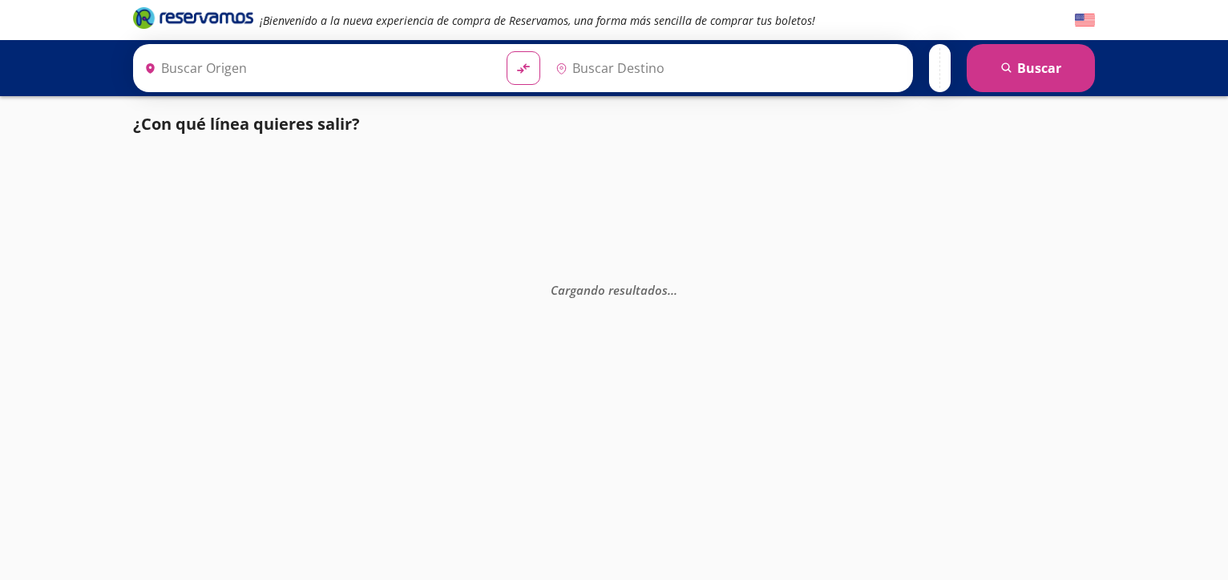
type input "[GEOGRAPHIC_DATA], [GEOGRAPHIC_DATA]"
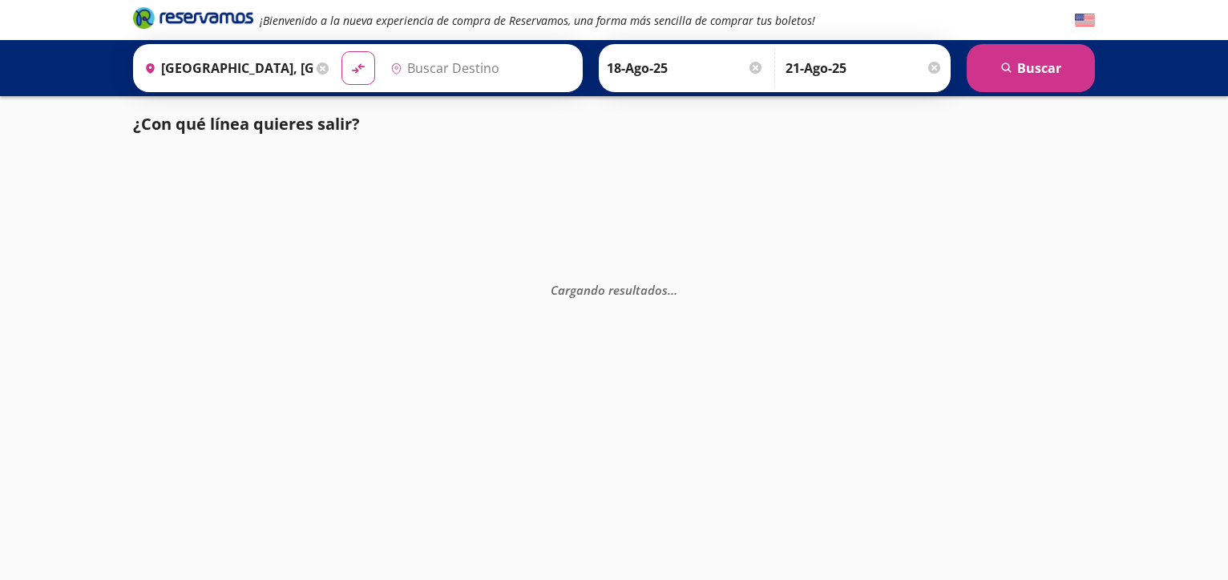
type input "Tepic, Nayarit"
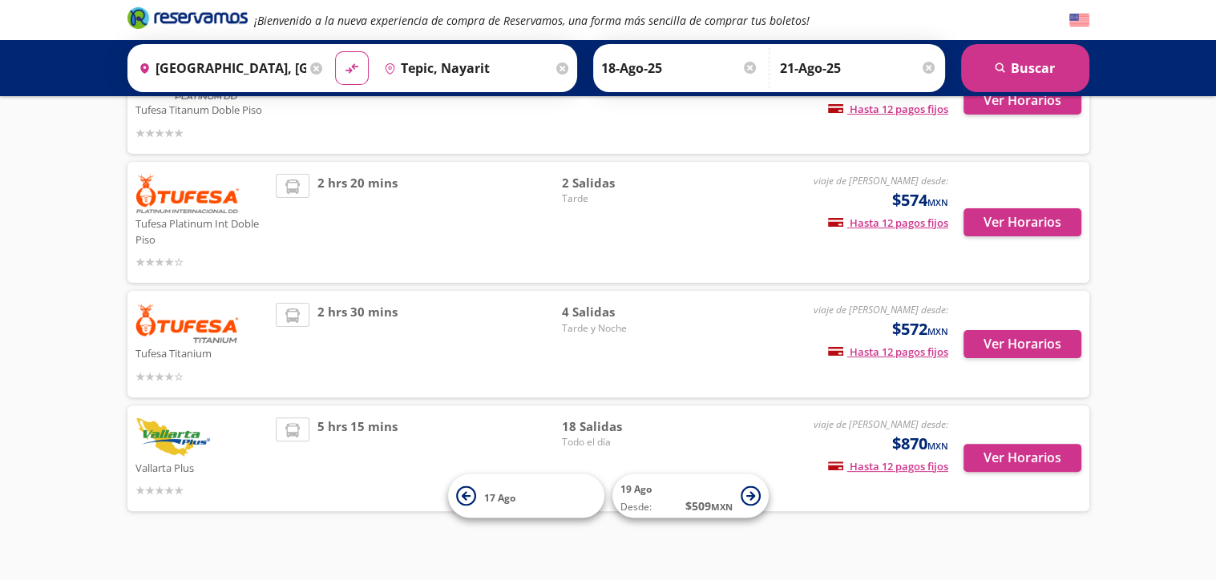
scroll to position [391, 0]
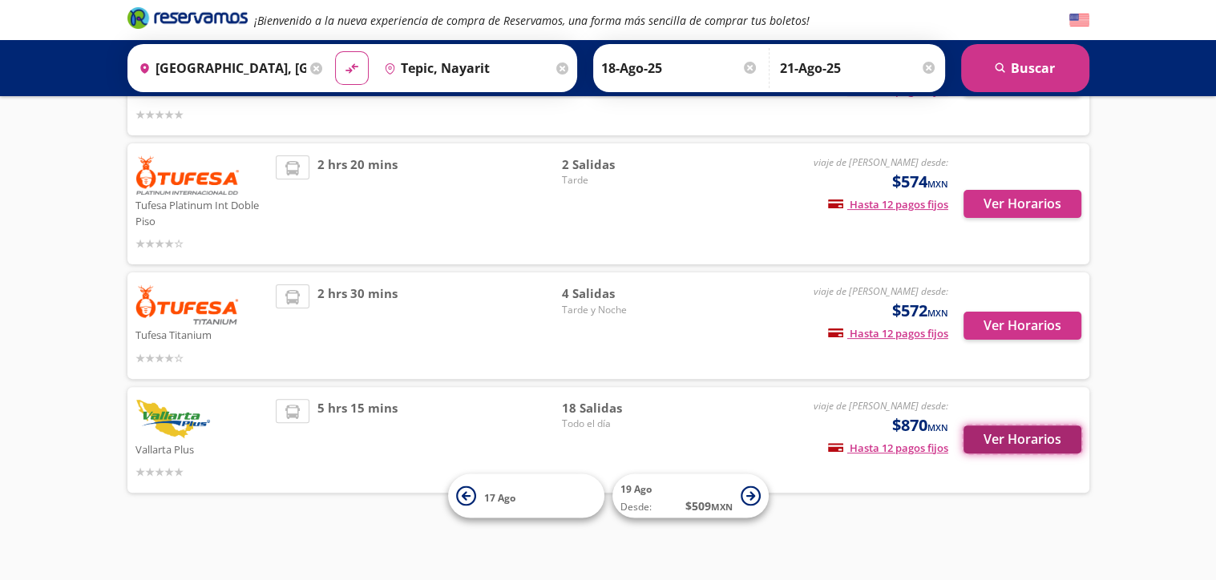
click at [1030, 446] on button "Ver Horarios" at bounding box center [1022, 439] width 118 height 28
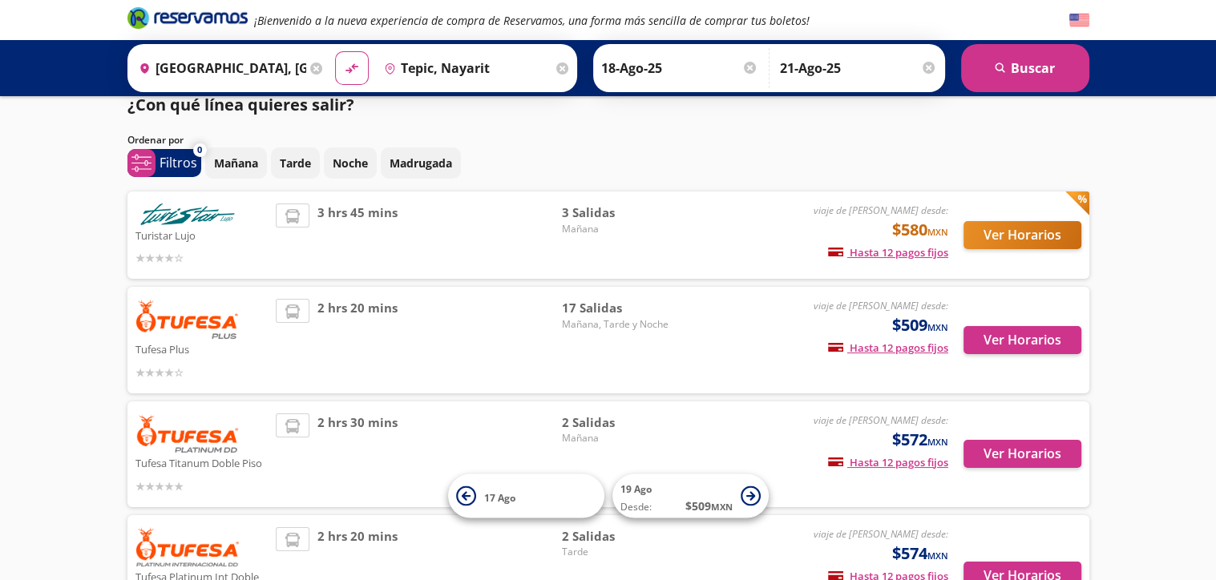
scroll to position [18, 0]
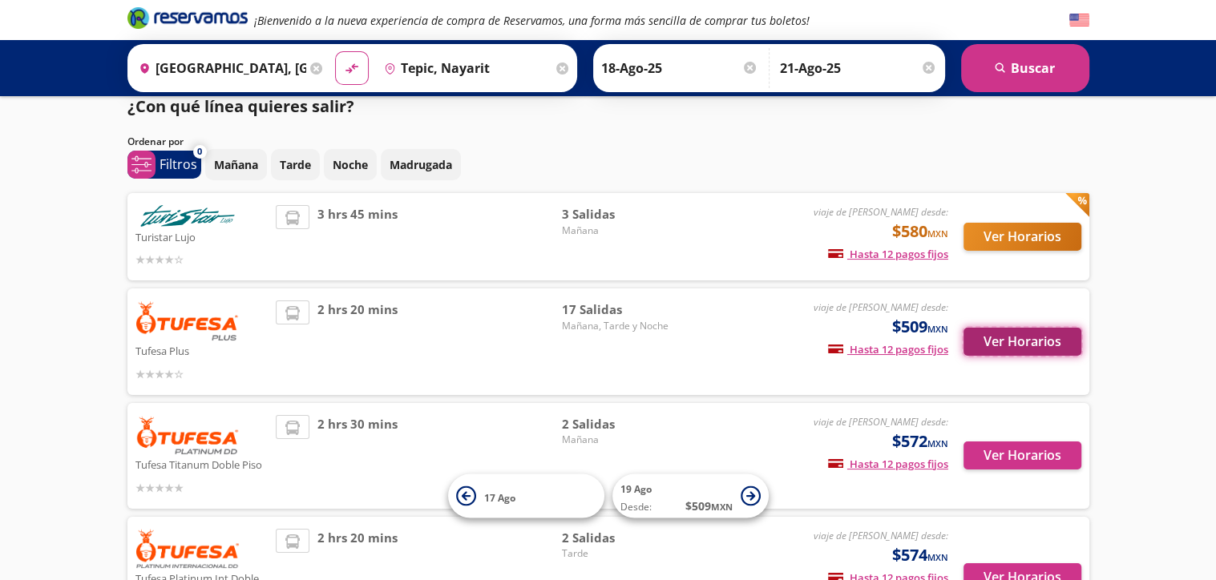
click at [1023, 351] on button "Ver Horarios" at bounding box center [1022, 342] width 118 height 28
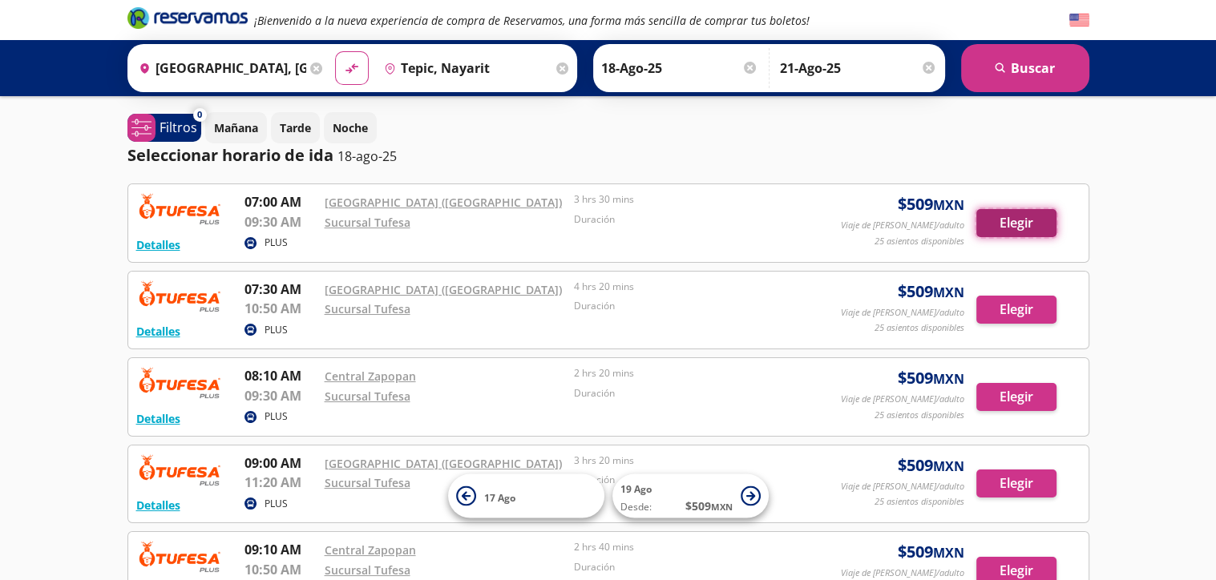
click at [1018, 231] on button "Elegir" at bounding box center [1016, 223] width 80 height 28
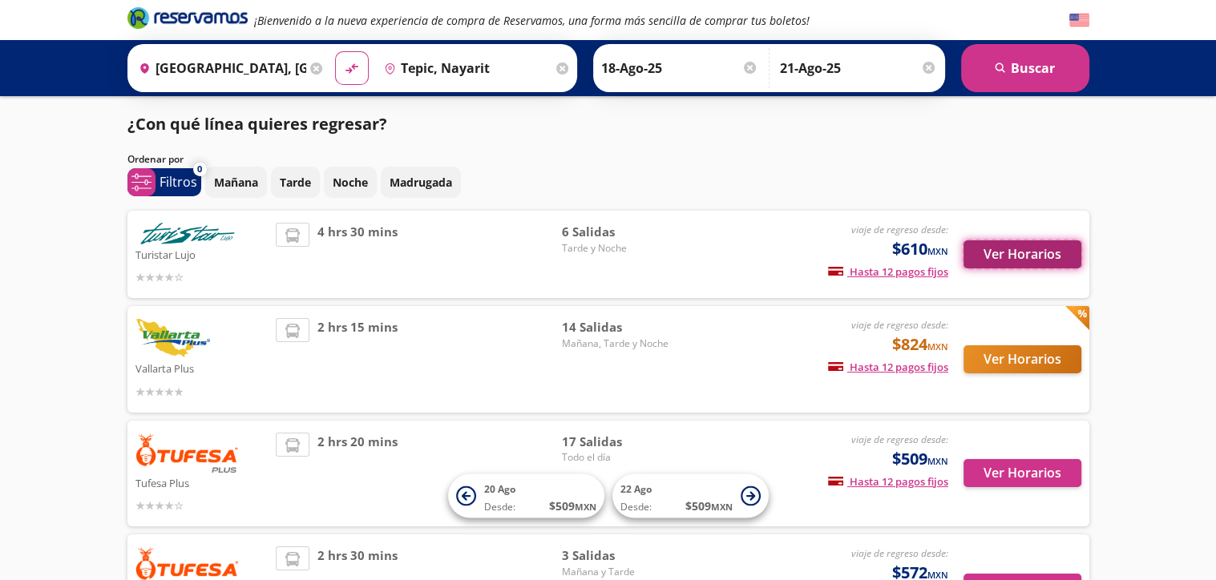
click at [1038, 256] on button "Ver Horarios" at bounding box center [1022, 254] width 118 height 28
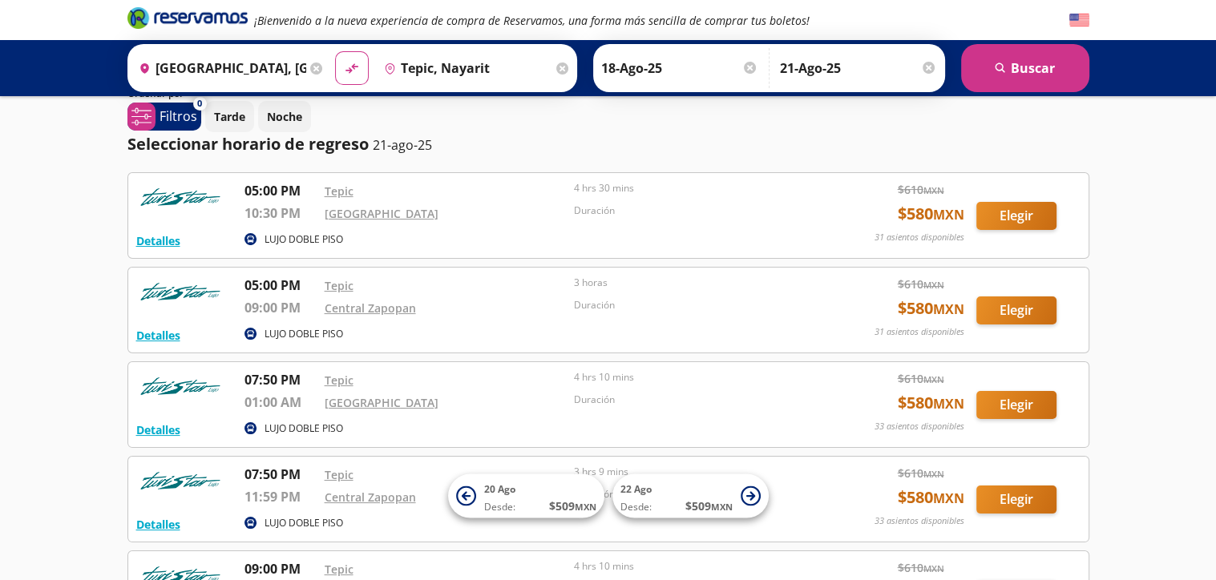
scroll to position [109, 0]
click at [1029, 216] on button "Elegir" at bounding box center [1016, 217] width 80 height 28
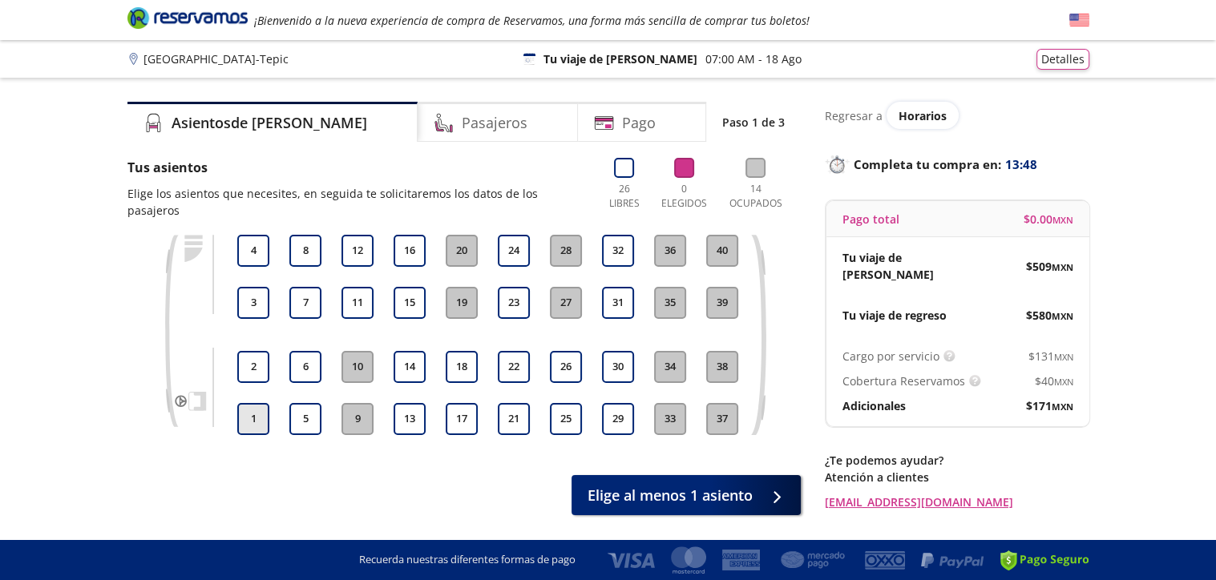
click at [263, 404] on button "1" at bounding box center [253, 419] width 32 height 32
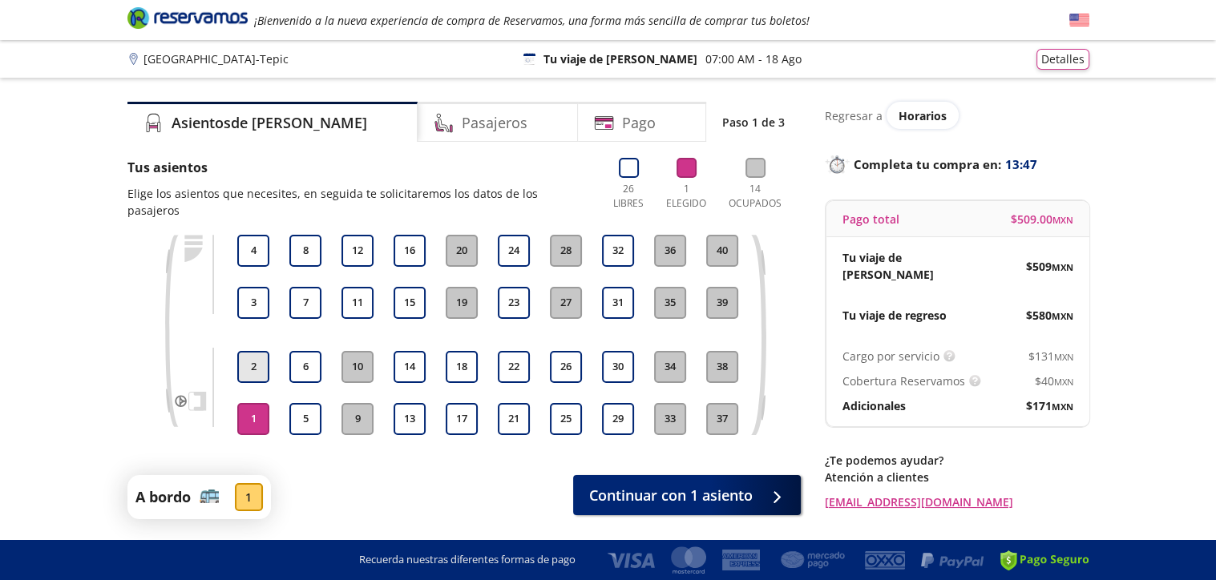
click at [260, 354] on button "2" at bounding box center [253, 367] width 32 height 32
click at [263, 287] on button "3" at bounding box center [253, 303] width 32 height 32
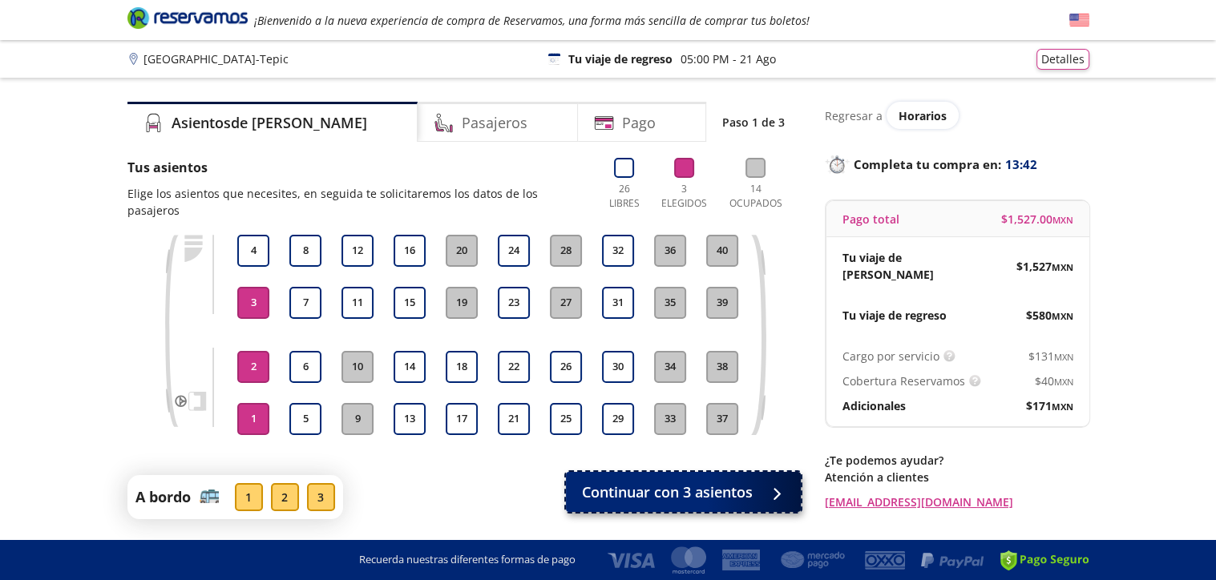
click at [712, 486] on span "Continuar con 3 asientos" at bounding box center [667, 493] width 171 height 22
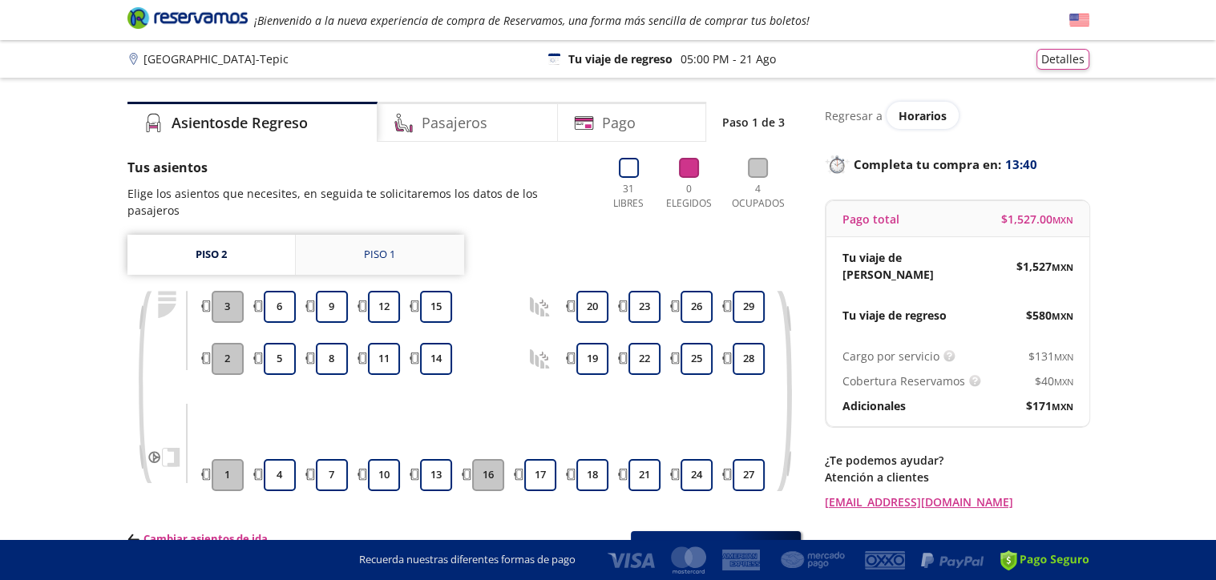
click at [407, 240] on link "Piso 1" at bounding box center [380, 255] width 168 height 40
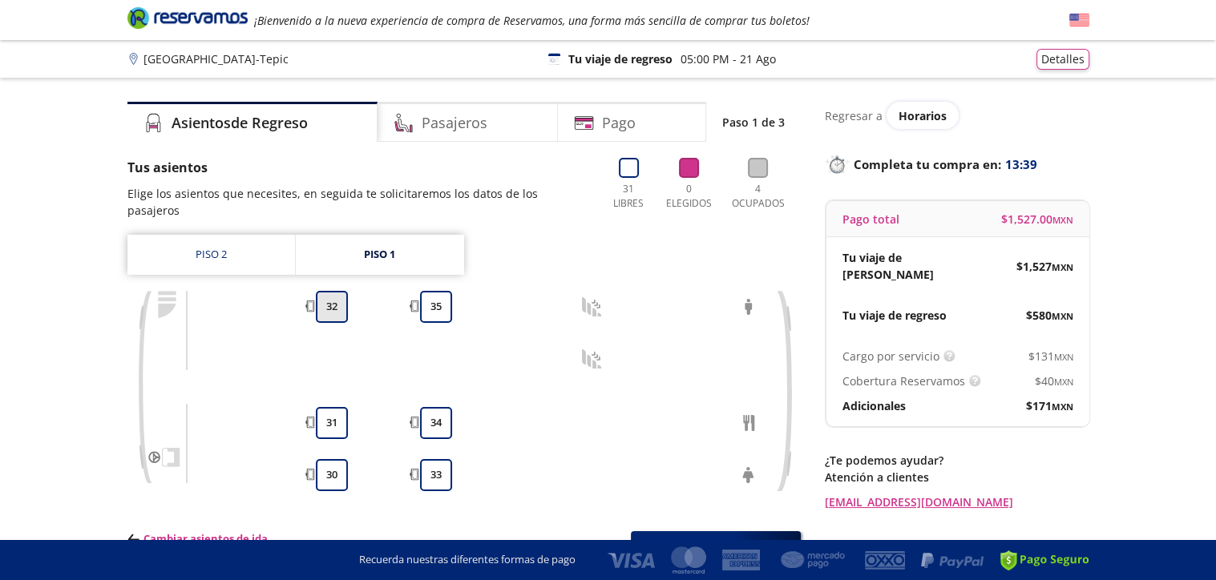
click at [343, 297] on button "32" at bounding box center [332, 307] width 32 height 32
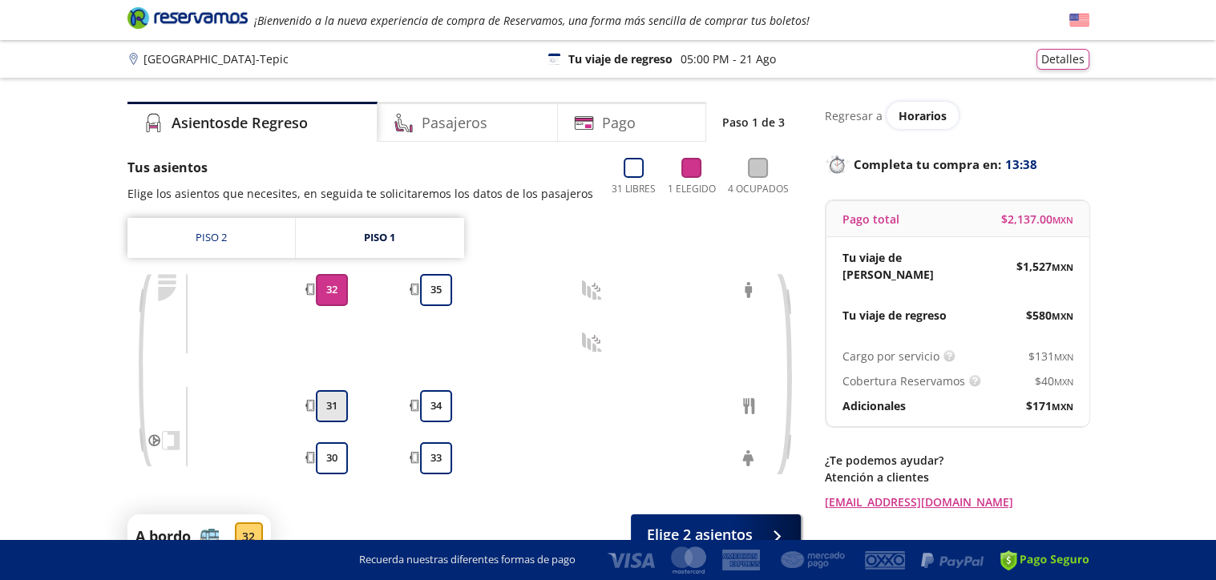
click at [332, 401] on button "31" at bounding box center [332, 406] width 32 height 32
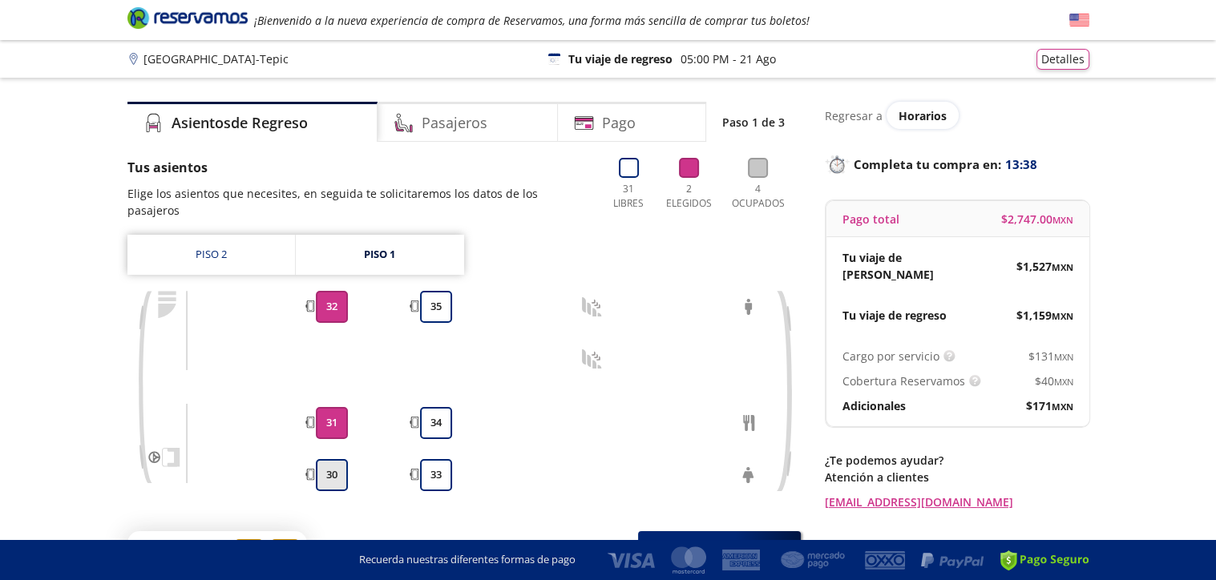
click at [330, 459] on button "30" at bounding box center [332, 475] width 32 height 32
click at [731, 538] on span "Continuar con 3 asientos" at bounding box center [667, 549] width 171 height 22
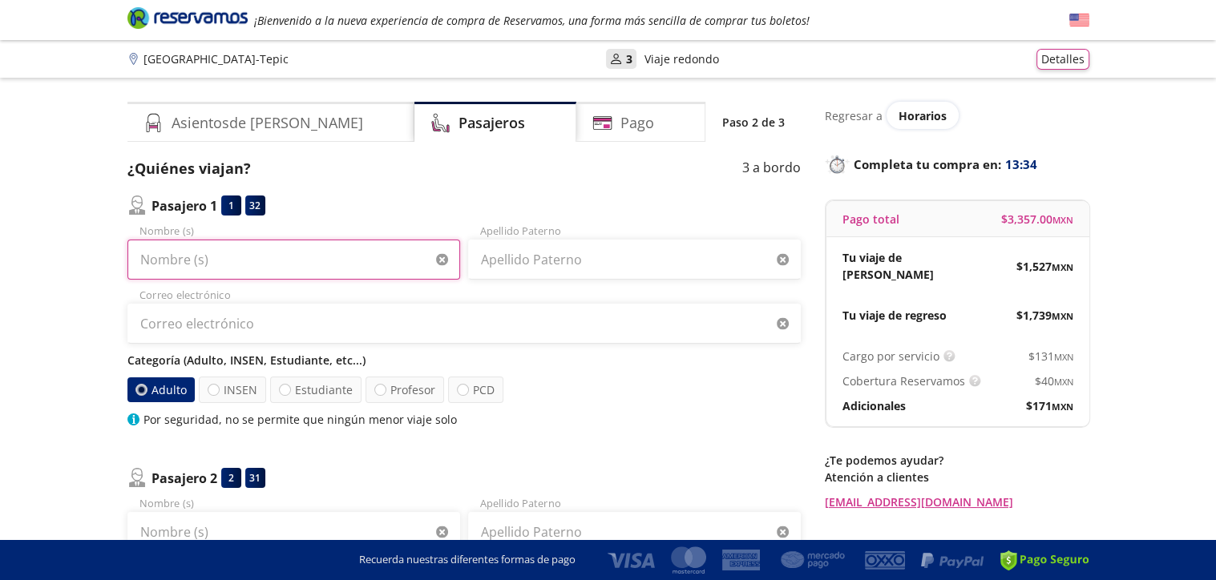
click at [333, 257] on input "Nombre (s)" at bounding box center [293, 260] width 333 height 40
type input "[PERSON_NAME]"
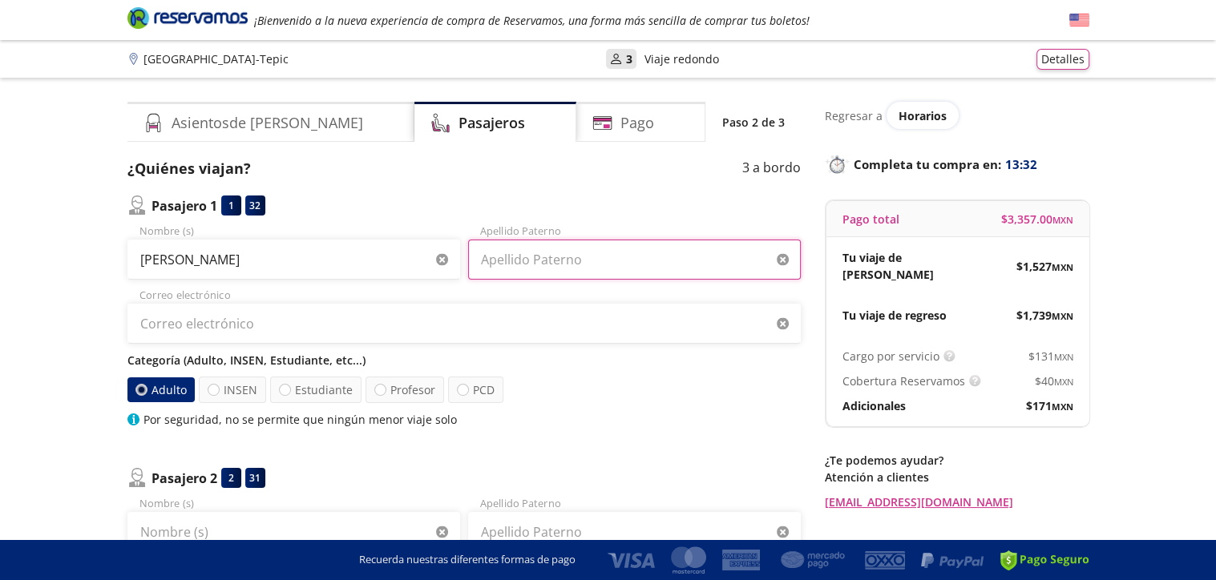
type input "[PERSON_NAME]"
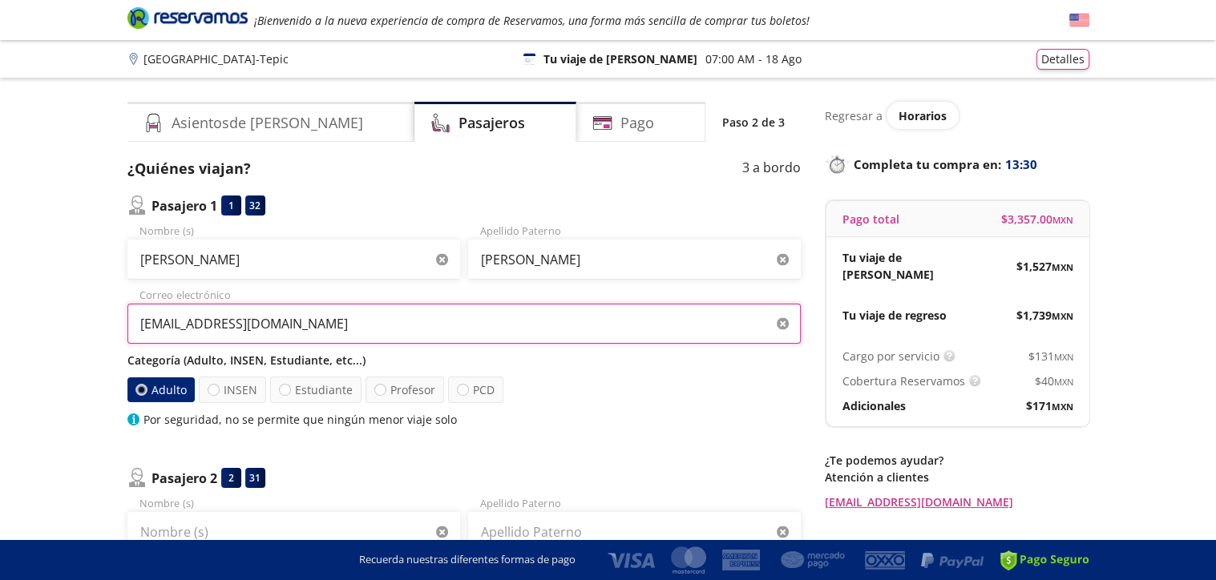
click at [324, 328] on input "[EMAIL_ADDRESS][DOMAIN_NAME]" at bounding box center [463, 324] width 673 height 40
type input "[EMAIL_ADDRESS][DOMAIN_NAME]"
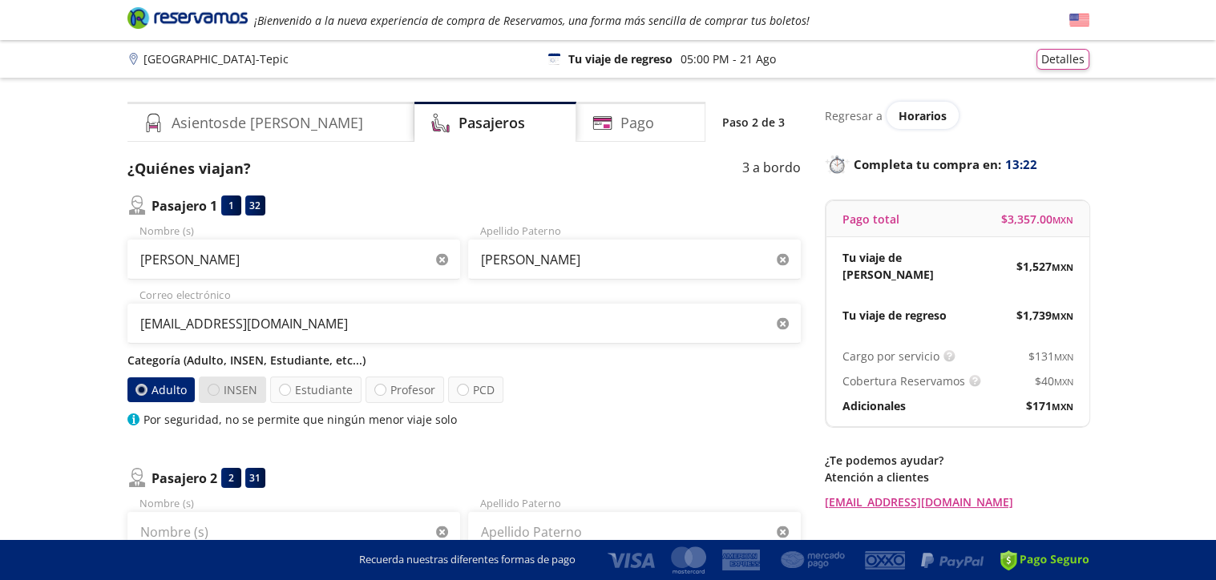
click at [212, 387] on div at bounding box center [214, 390] width 12 height 12
click at [212, 387] on input "INSEN" at bounding box center [213, 390] width 10 height 10
radio input "true"
radio input "false"
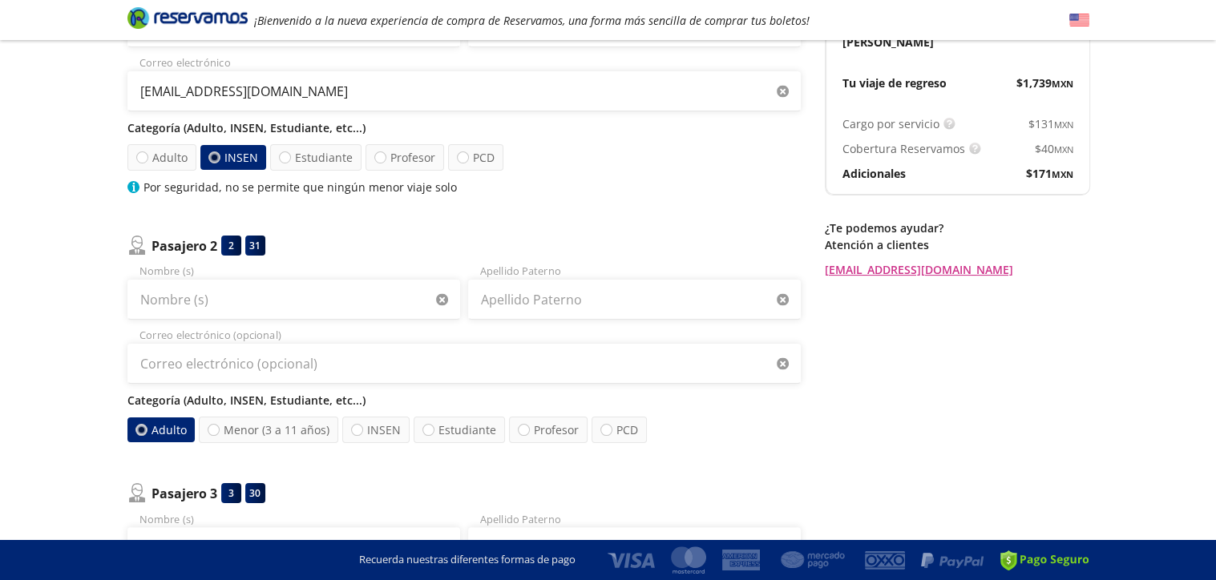
scroll to position [246, 0]
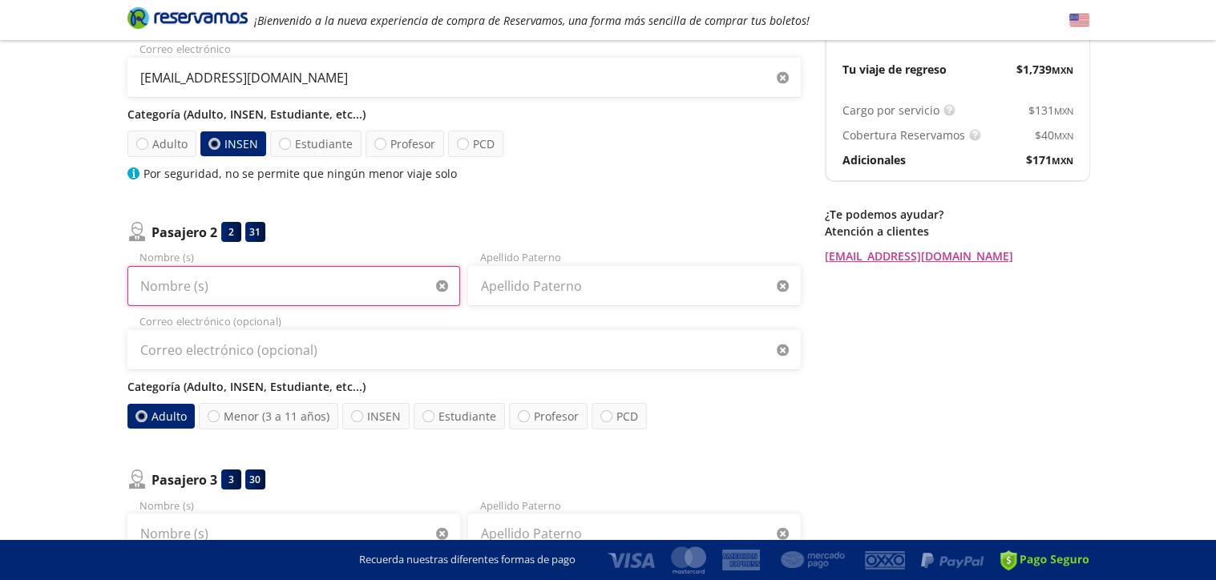
click at [319, 288] on input "Nombre (s)" at bounding box center [293, 286] width 333 height 40
type input "[PERSON_NAME] DE [GEOGRAPHIC_DATA]"
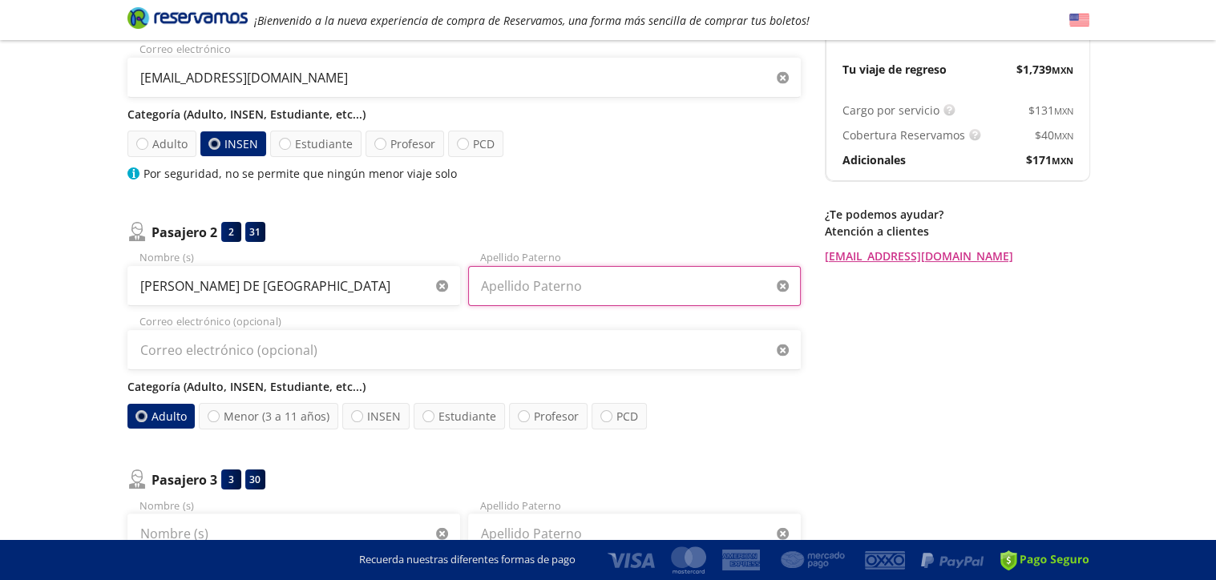
click at [632, 290] on input "Apellido Paterno" at bounding box center [634, 286] width 333 height 40
type input "[PERSON_NAME]"
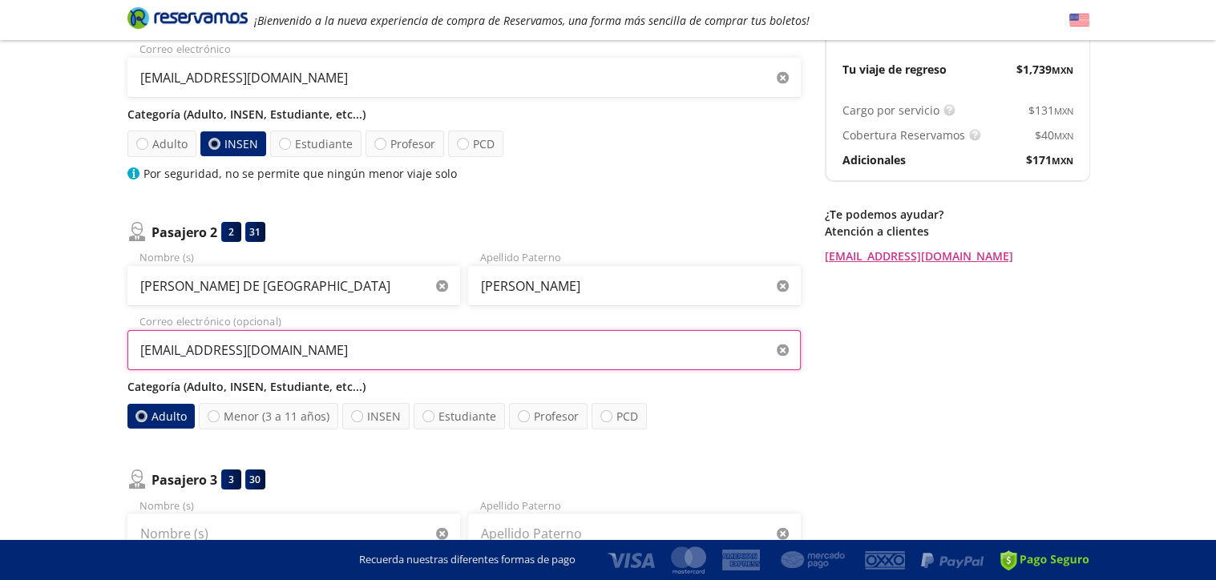
click at [366, 350] on input "[EMAIL_ADDRESS][DOMAIN_NAME]" at bounding box center [463, 350] width 673 height 40
type input "[EMAIL_ADDRESS][DOMAIN_NAME]"
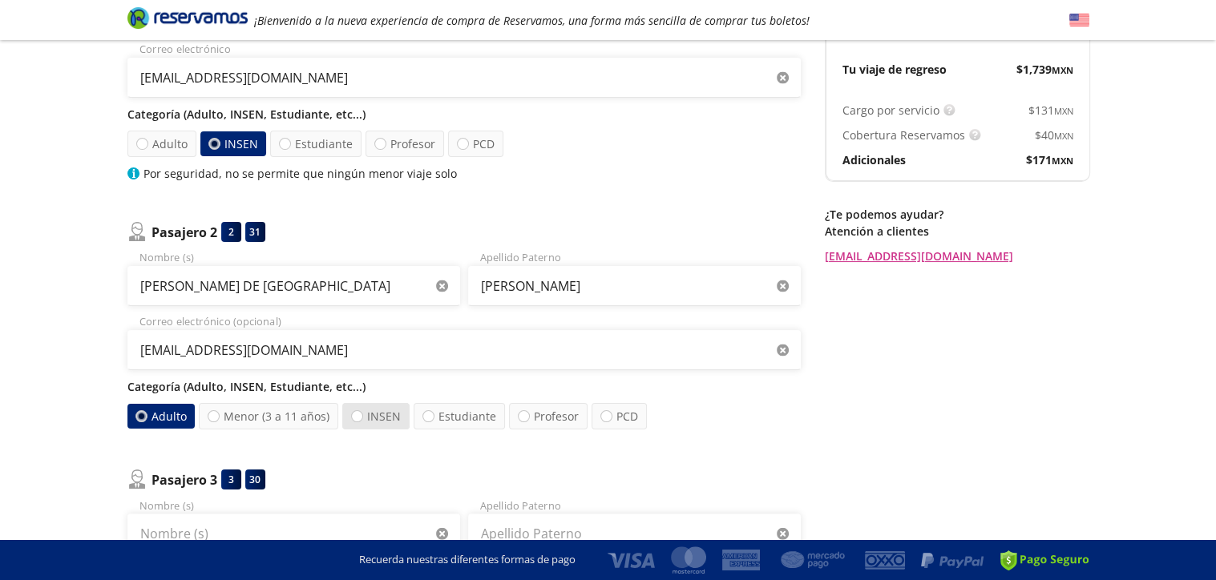
click at [370, 417] on label "INSEN" at bounding box center [375, 416] width 67 height 26
click at [362, 417] on input "INSEN" at bounding box center [357, 416] width 10 height 10
radio input "true"
radio input "false"
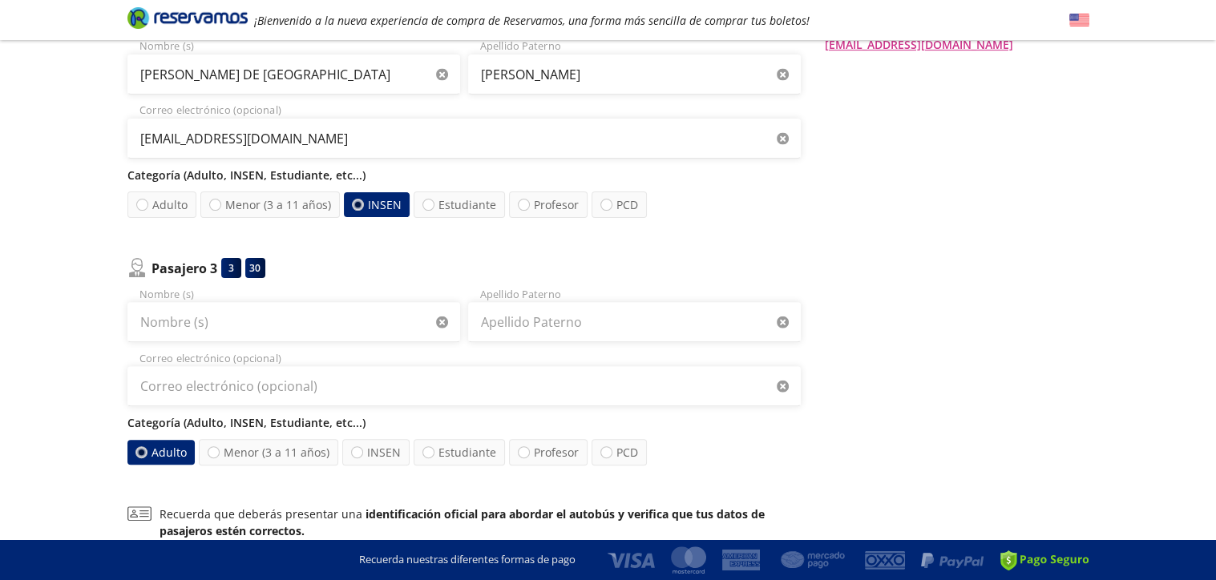
scroll to position [461, 0]
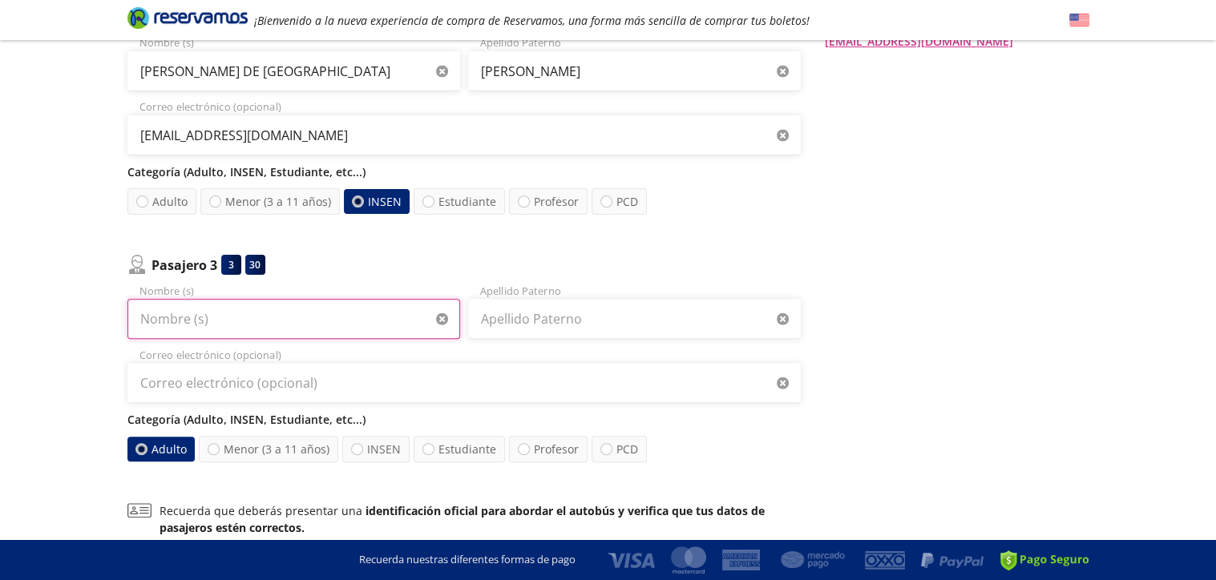
click at [342, 324] on input "Nombre (s)" at bounding box center [293, 319] width 333 height 40
type input "[US_STATE]"
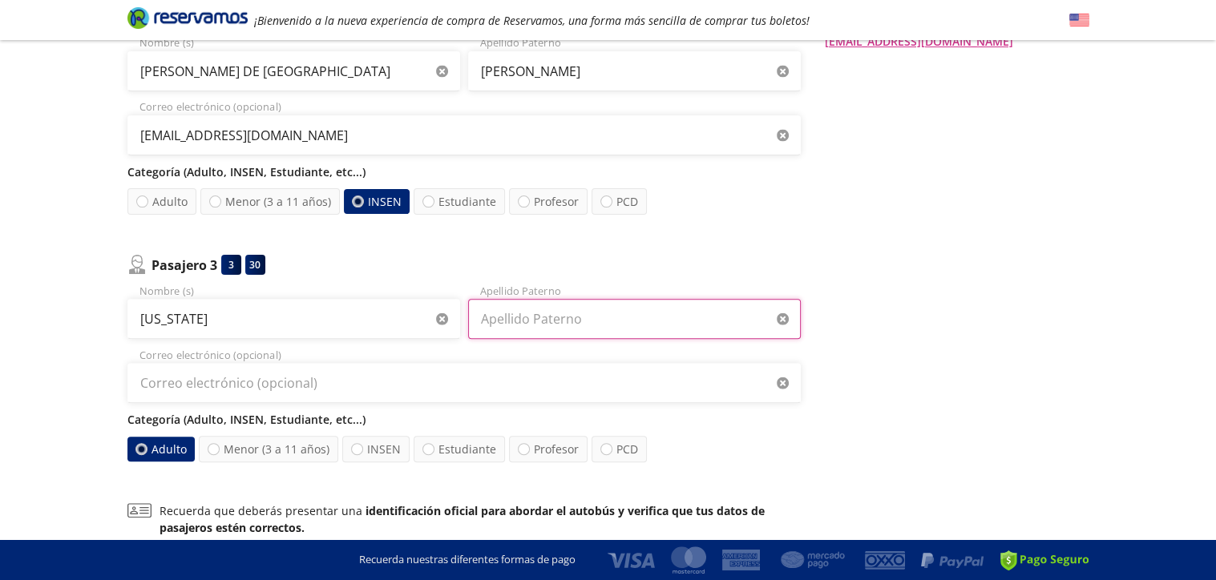
type input "[PERSON_NAME]"
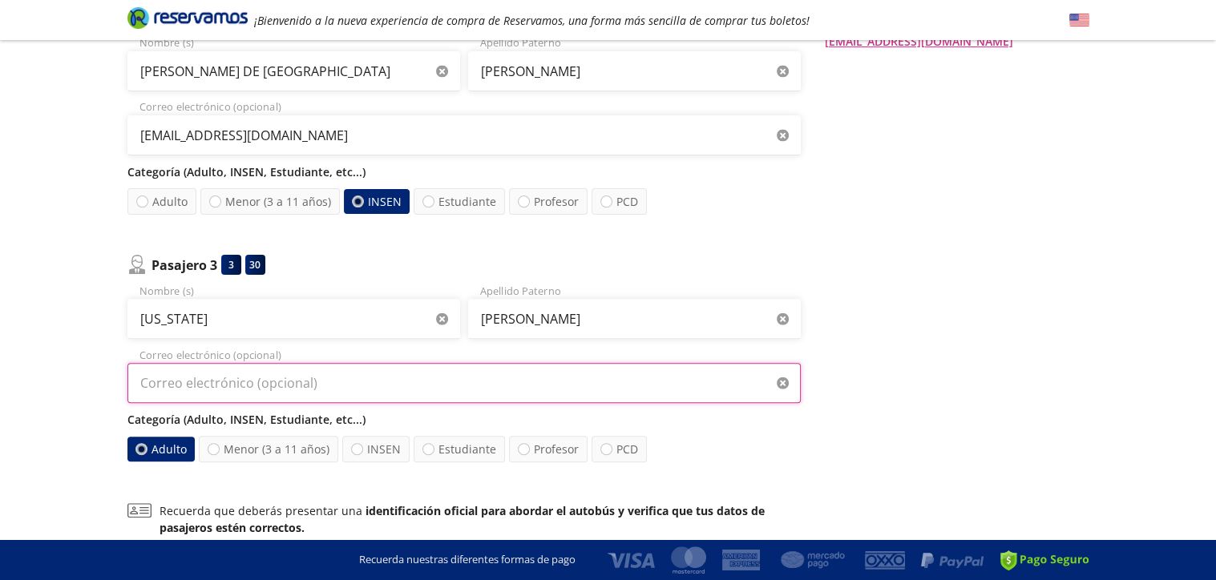
type input "[EMAIL_ADDRESS][DOMAIN_NAME]"
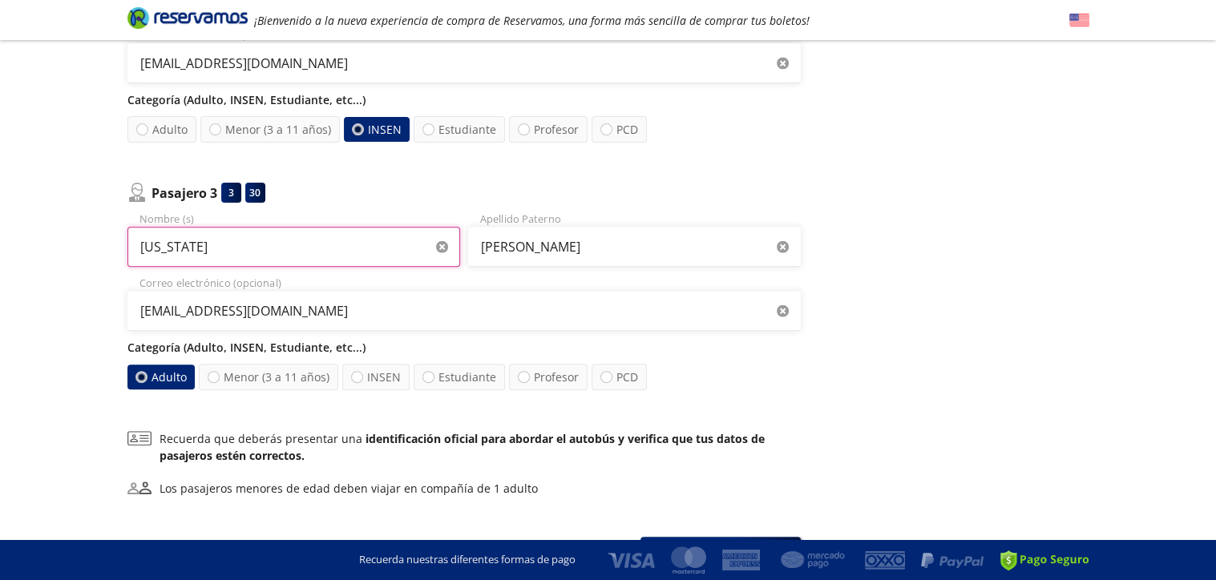
scroll to position [540, 0]
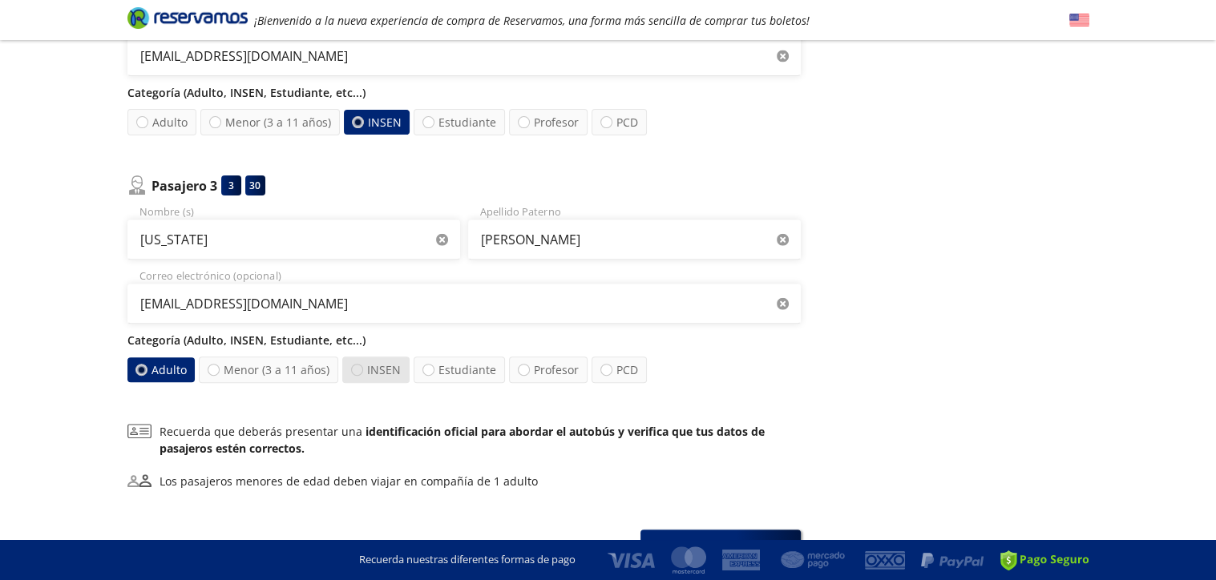
click at [351, 369] on div at bounding box center [357, 370] width 12 height 12
click at [352, 369] on input "INSEN" at bounding box center [357, 370] width 10 height 10
radio input "true"
radio input "false"
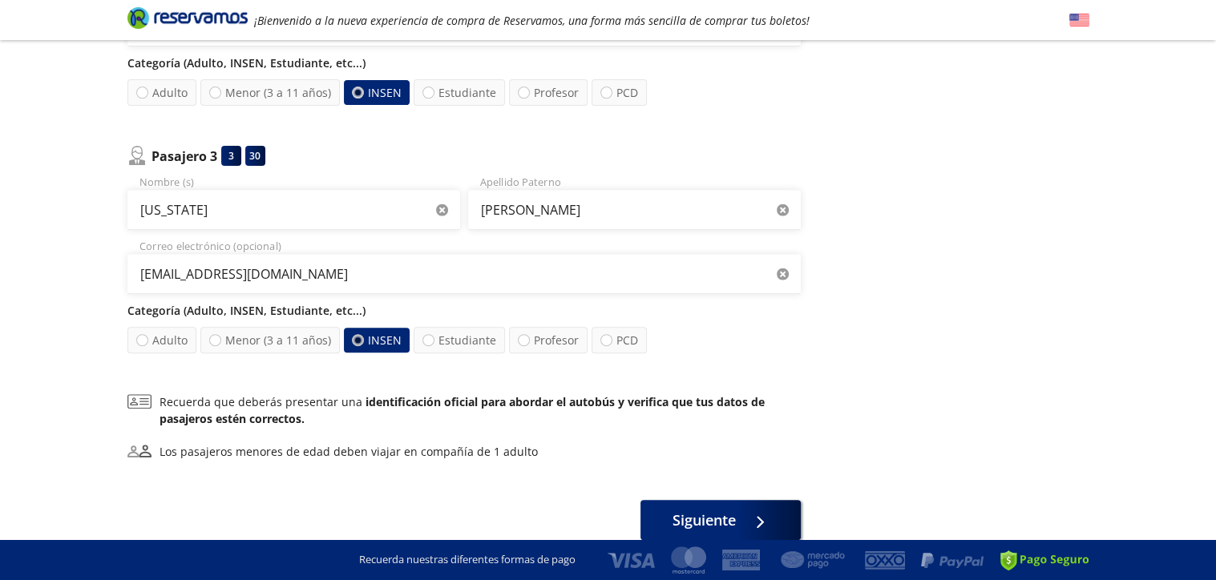
scroll to position [641, 0]
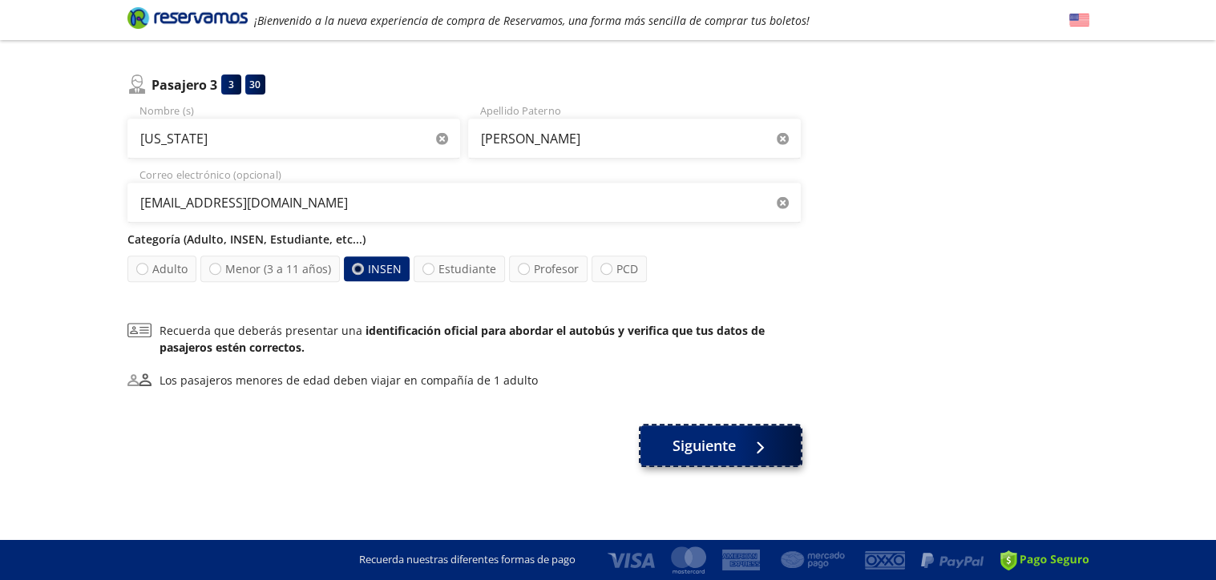
click at [756, 456] on div at bounding box center [756, 446] width 24 height 20
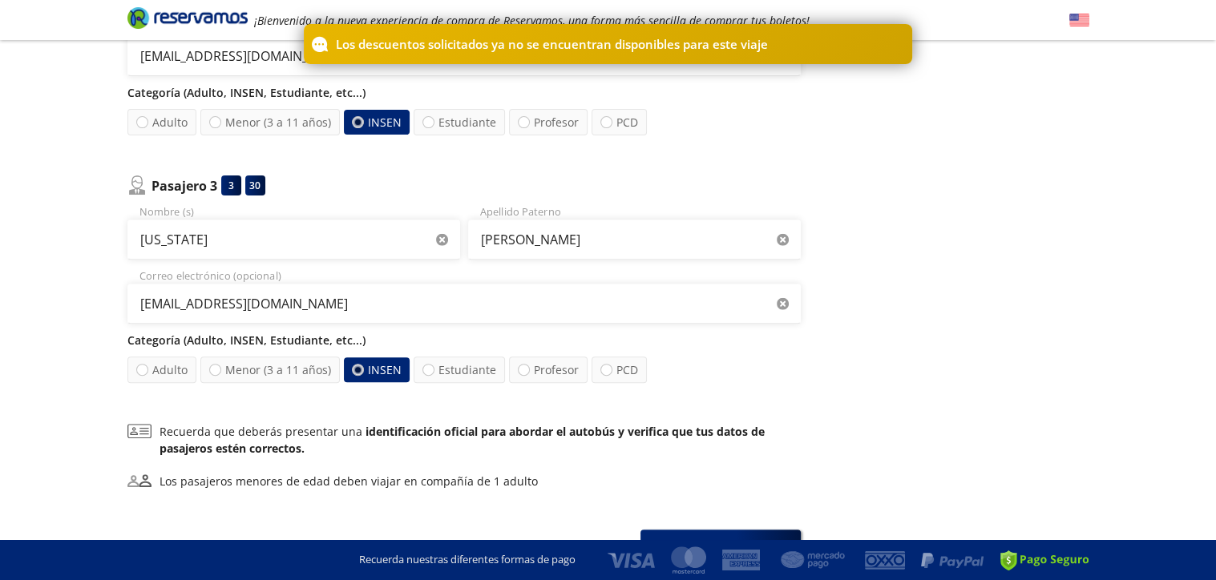
scroll to position [544, 0]
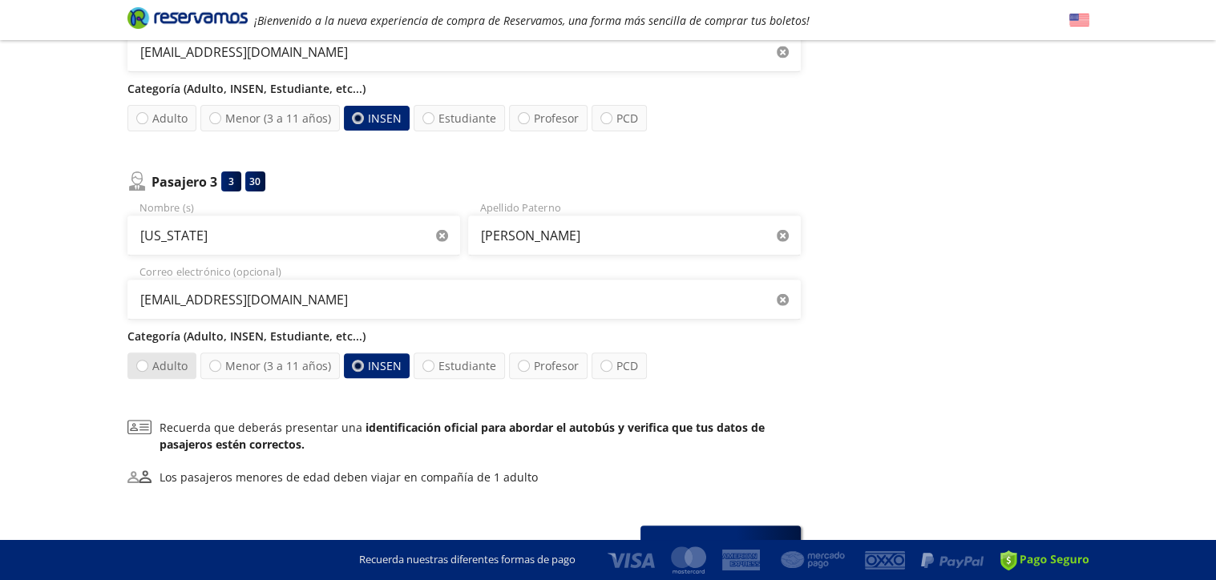
click at [147, 360] on label "Adulto" at bounding box center [161, 366] width 69 height 26
click at [147, 361] on input "Adulto" at bounding box center [142, 366] width 10 height 10
radio input "true"
radio input "false"
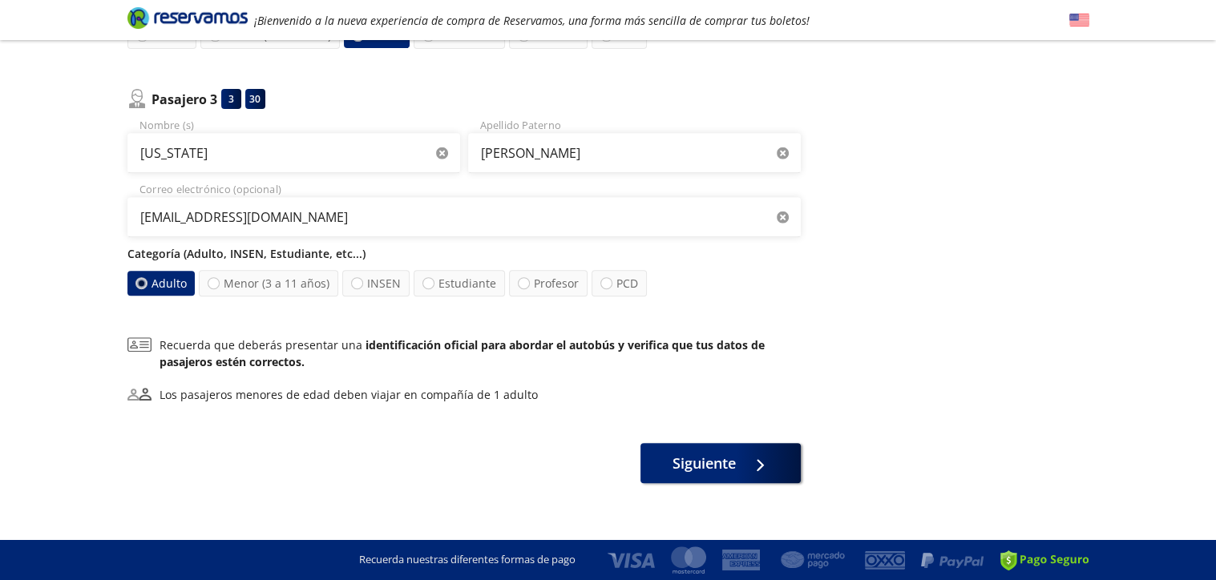
scroll to position [628, 0]
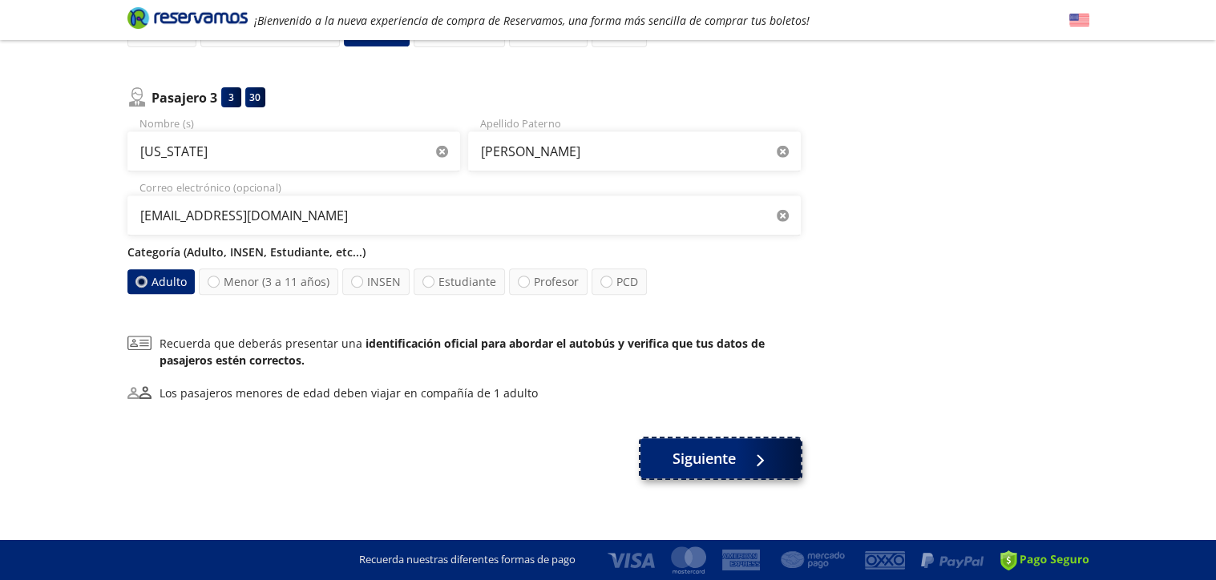
click at [728, 462] on span "Siguiente" at bounding box center [703, 459] width 63 height 22
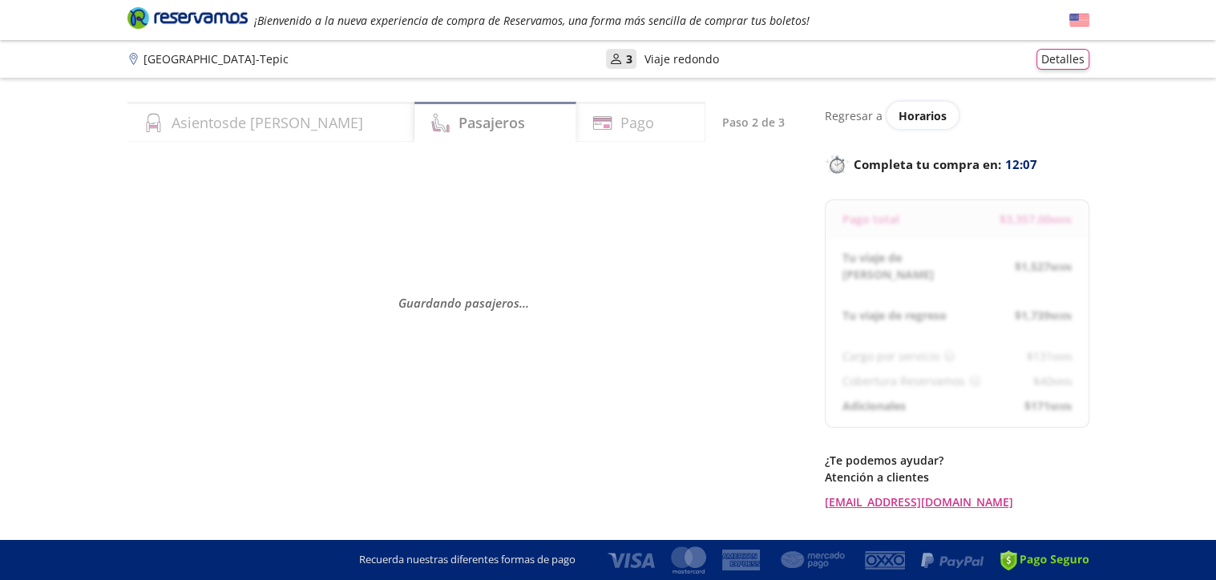
select select "MX"
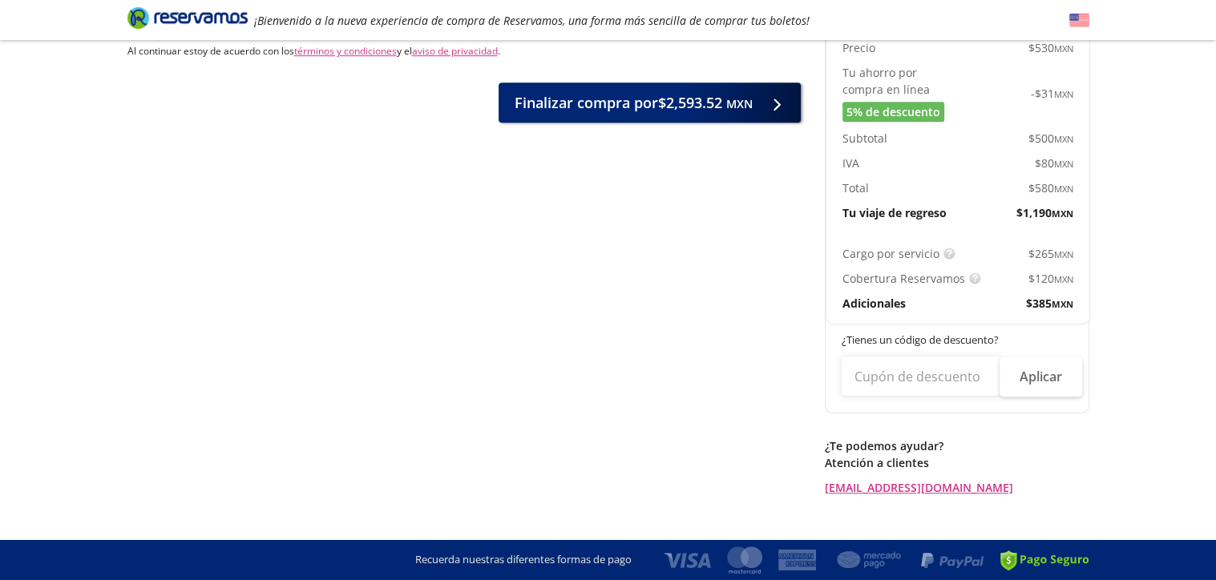
scroll to position [1047, 0]
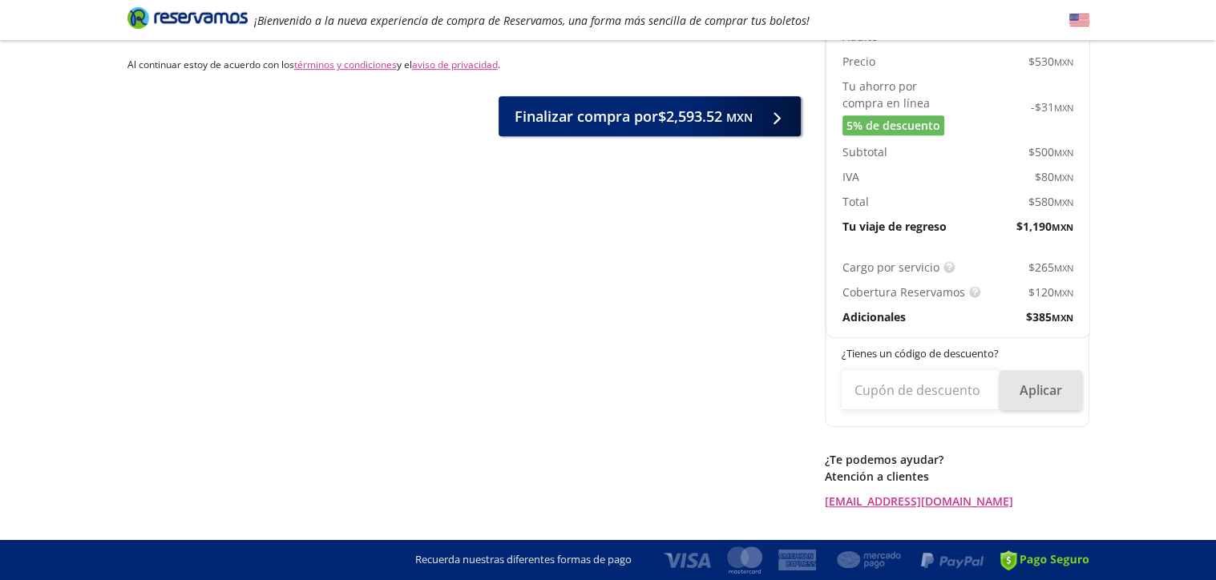
click at [1059, 377] on button "Aplicar" at bounding box center [1040, 390] width 83 height 40
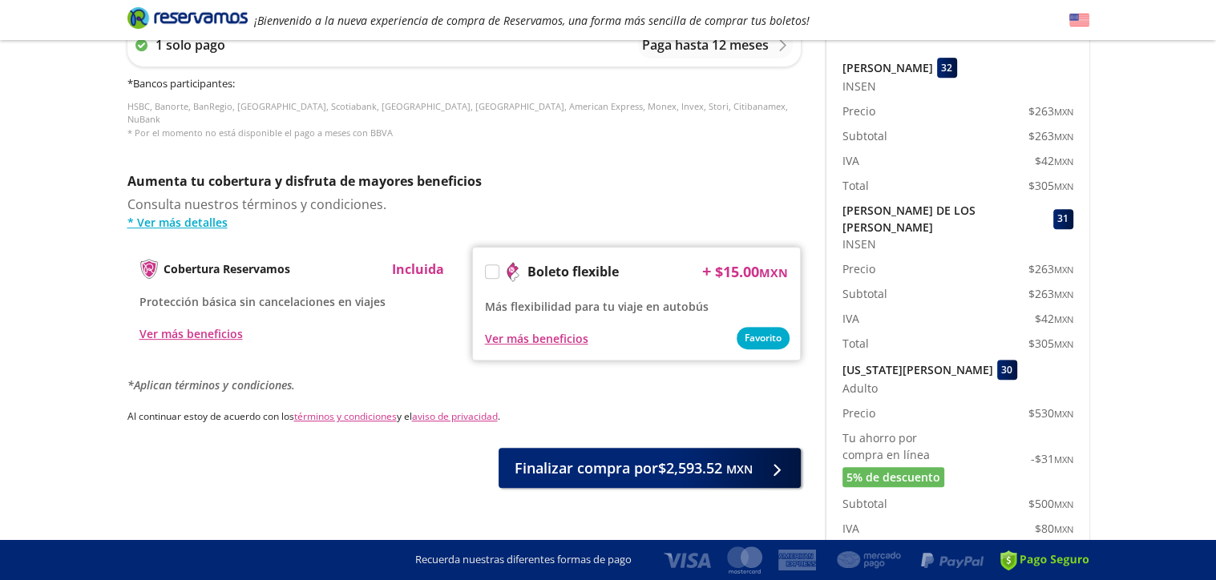
scroll to position [696, 0]
click at [550, 333] on div "Ver más beneficios" at bounding box center [536, 338] width 103 height 17
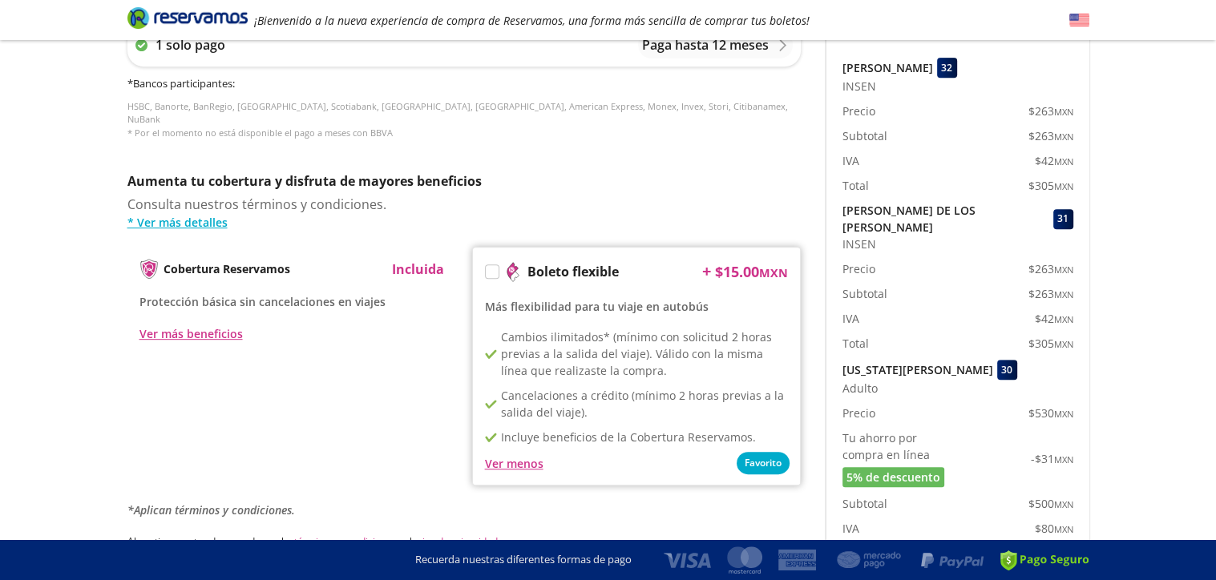
click at [377, 399] on div "Cobertura Reservamos Incluida Protección básica sin cancelaciones en viajes Ver…" at bounding box center [463, 366] width 673 height 239
click at [493, 265] on label at bounding box center [492, 271] width 13 height 13
click at [493, 269] on input "Boleto flexible" at bounding box center [491, 274] width 10 height 10
click at [522, 455] on div "Ver menos" at bounding box center [514, 463] width 58 height 17
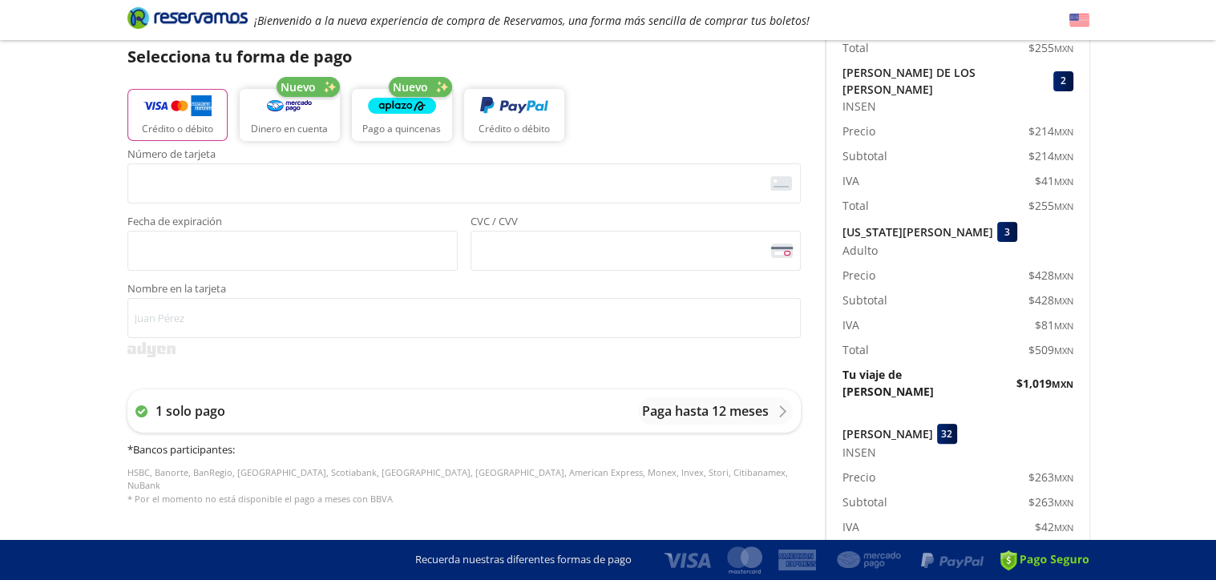
scroll to position [323, 0]
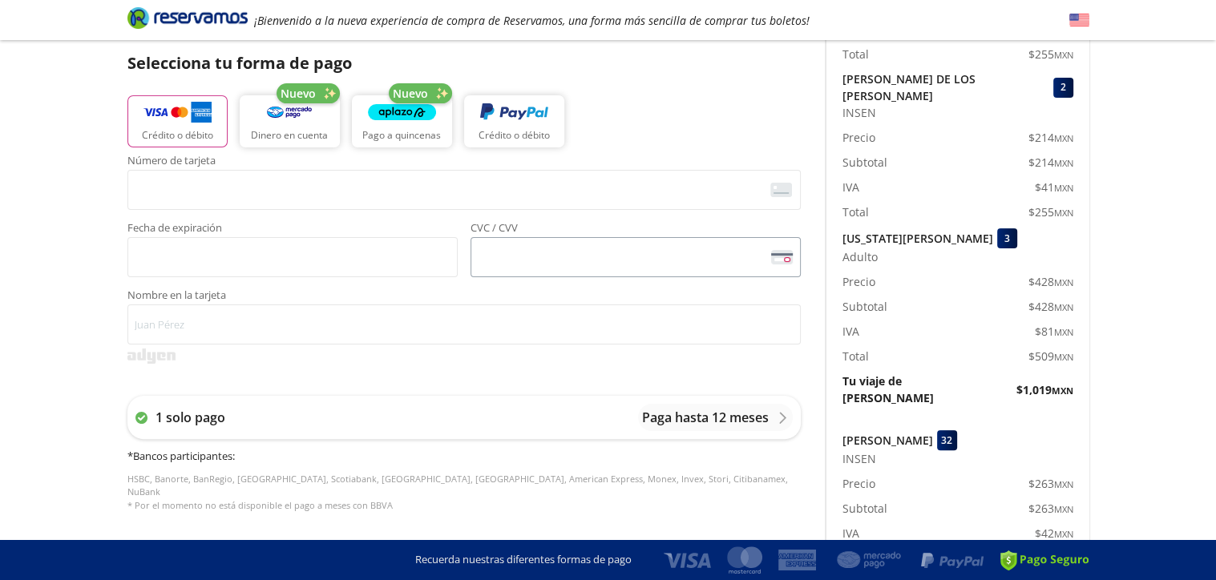
click at [674, 273] on span "<p>Your browser does not support iframes.</p>" at bounding box center [635, 257] width 330 height 40
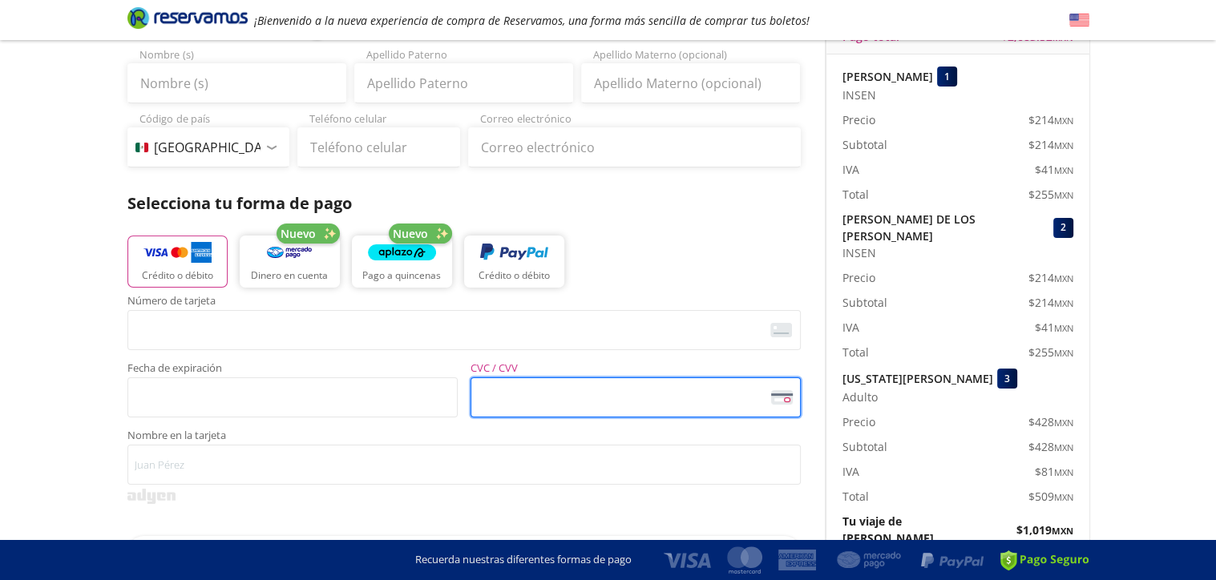
scroll to position [0, 0]
